Goal: Task Accomplishment & Management: Use online tool/utility

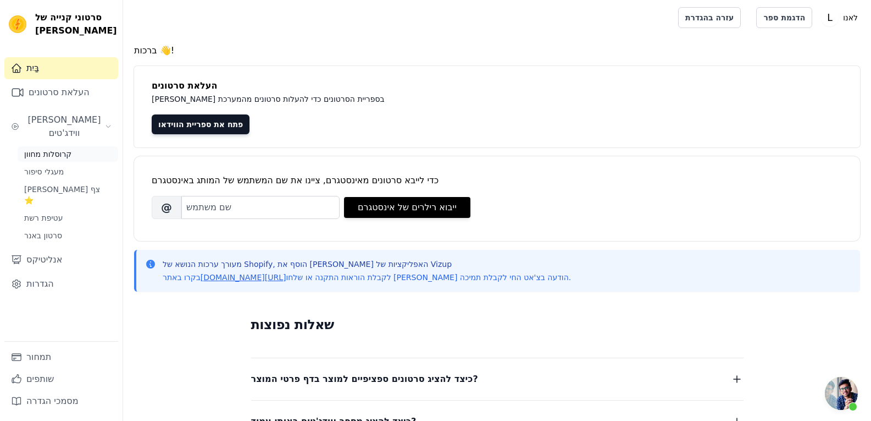
click at [69, 150] on font "קרוסלות מחוון" at bounding box center [47, 154] width 47 height 9
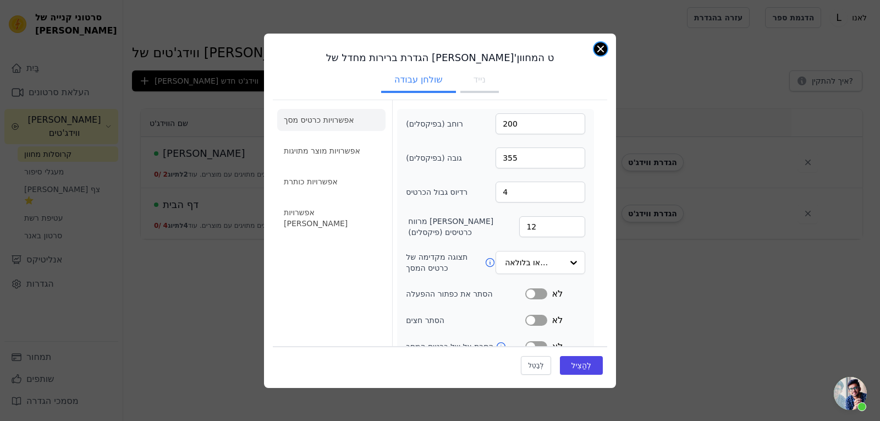
click at [599, 47] on button "סגור מודאל" at bounding box center [600, 48] width 13 height 13
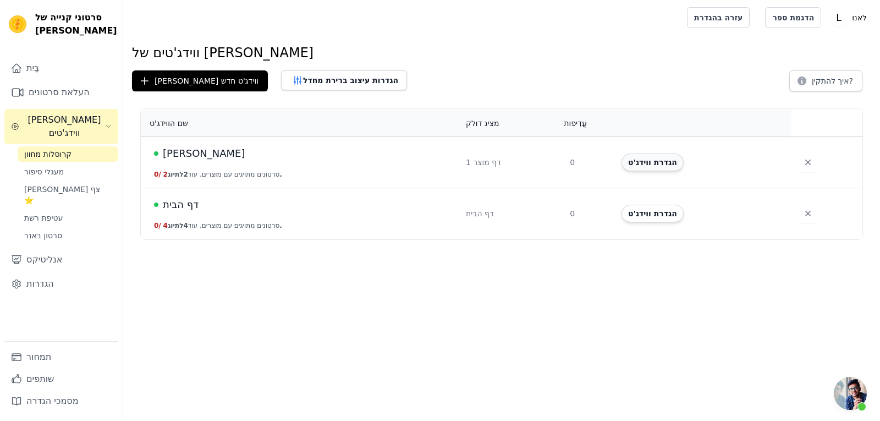
click at [648, 168] on button "הגדרת ווידג'ט" at bounding box center [652, 162] width 62 height 18
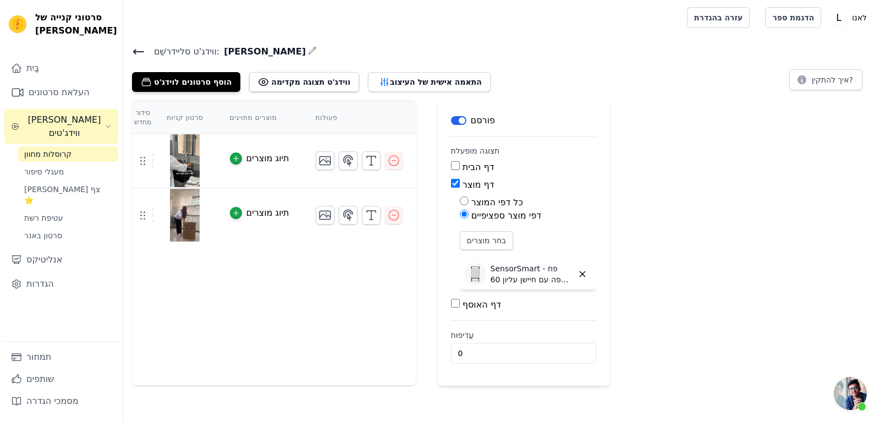
click at [386, 215] on div at bounding box center [359, 215] width 87 height 19
click at [45, 150] on font "קרוסלות מחוון" at bounding box center [47, 154] width 47 height 9
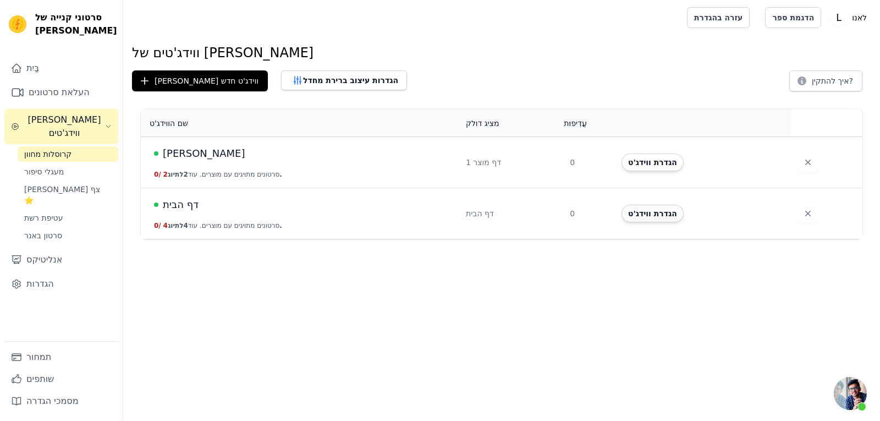
click at [668, 218] on font "הגדרת ווידג'ט" at bounding box center [652, 213] width 49 height 9
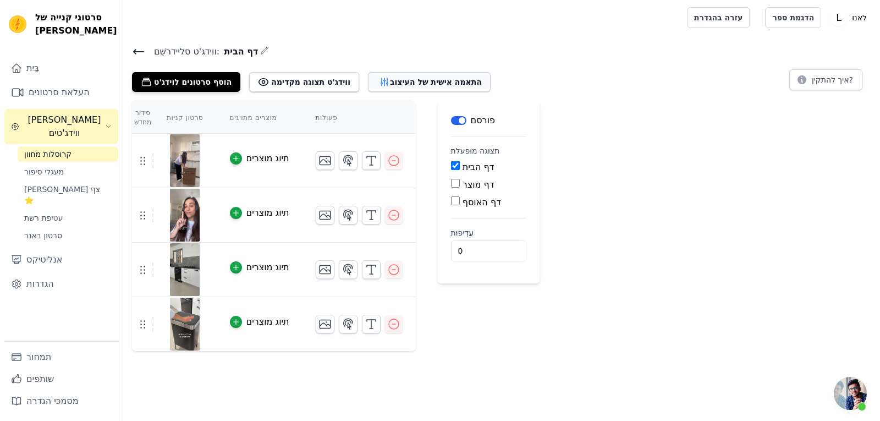
click at [390, 78] on font "התאמה אישית של העיצוב" at bounding box center [436, 82] width 92 height 9
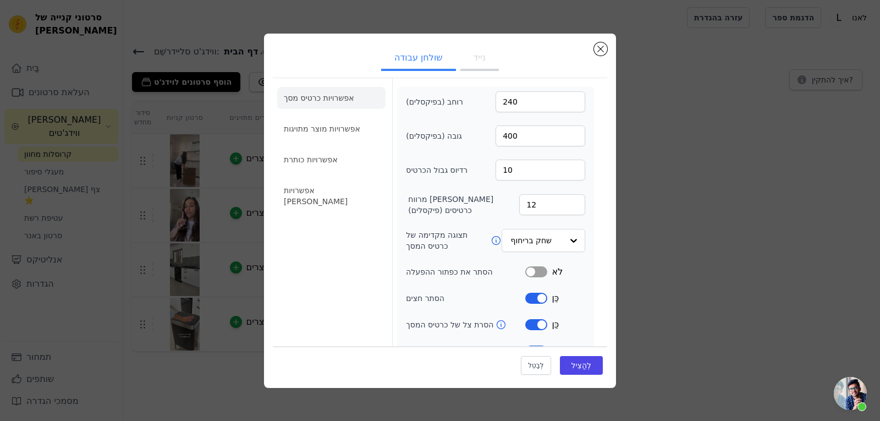
scroll to position [73, 0]
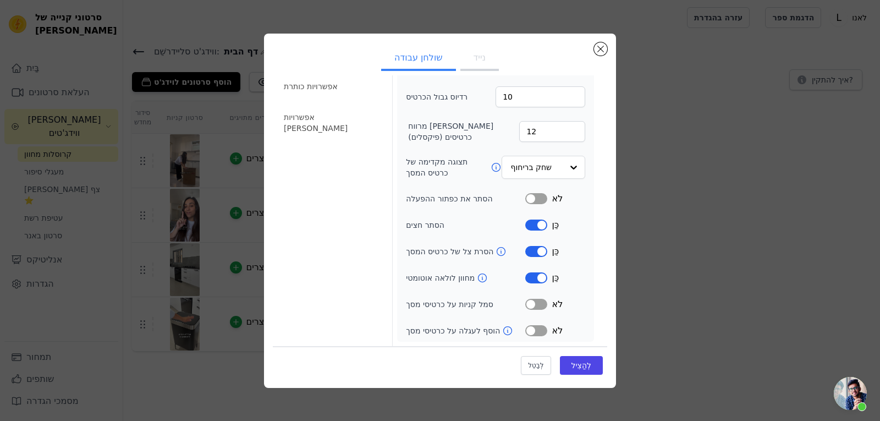
click at [539, 278] on button "מַדבֵּקָה" at bounding box center [536, 277] width 22 height 11
click at [579, 363] on font "לְהַצִיל" at bounding box center [581, 365] width 20 height 9
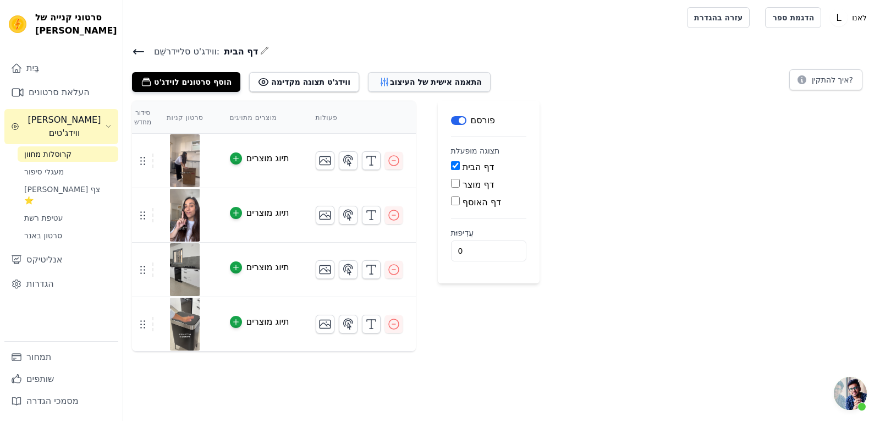
click at [446, 85] on font "התאמה אישית של העיצוב" at bounding box center [436, 82] width 92 height 9
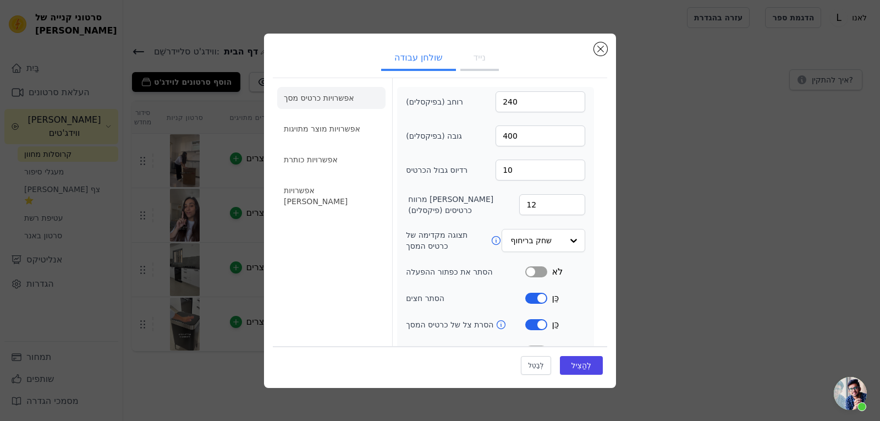
click at [468, 57] on button "נייד" at bounding box center [479, 59] width 38 height 24
click at [421, 58] on font "שולחן עבודה" at bounding box center [418, 57] width 48 height 10
click at [462, 59] on button "נייד" at bounding box center [479, 59] width 38 height 24
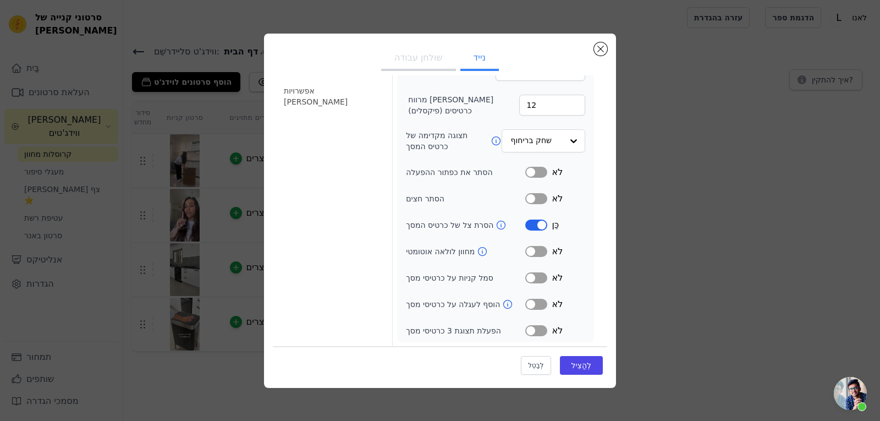
click at [422, 67] on button "שולחן עבודה" at bounding box center [418, 59] width 75 height 24
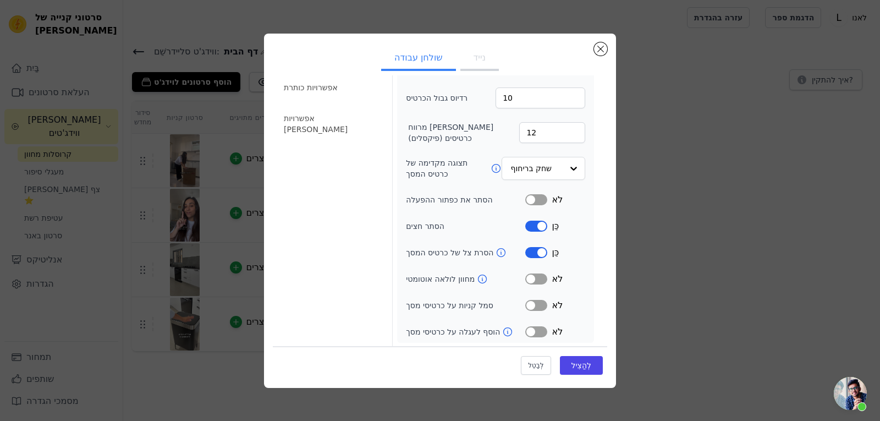
scroll to position [73, 0]
click at [535, 201] on button "מַדבֵּקָה" at bounding box center [536, 198] width 22 height 11
click at [577, 368] on font "לְהַצִיל" at bounding box center [581, 365] width 20 height 9
